Goal: Navigation & Orientation: Go to known website

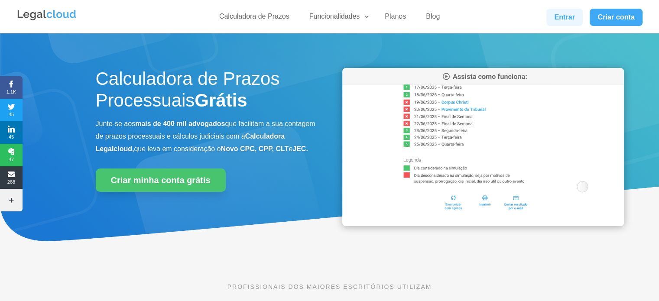
click at [558, 16] on link "Entrar" at bounding box center [564, 17] width 36 height 17
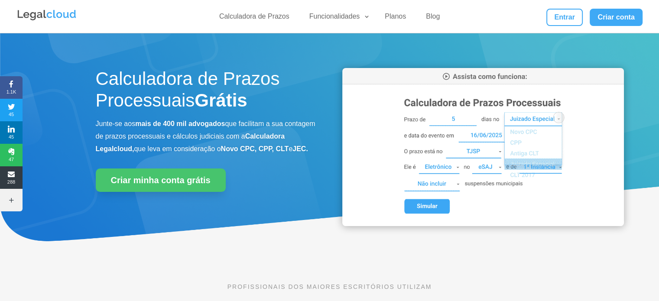
click at [557, 4] on div "Calculadora de Prazos Funcionalidades Calculadora de Prazos DJEN/DJE Prazos e A…" at bounding box center [329, 16] width 626 height 33
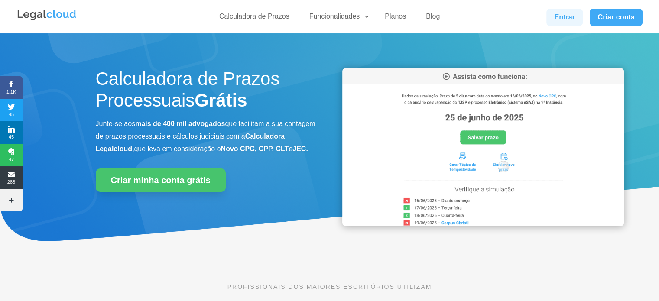
click at [560, 14] on link "Entrar" at bounding box center [564, 17] width 36 height 17
